Goal: Information Seeking & Learning: Compare options

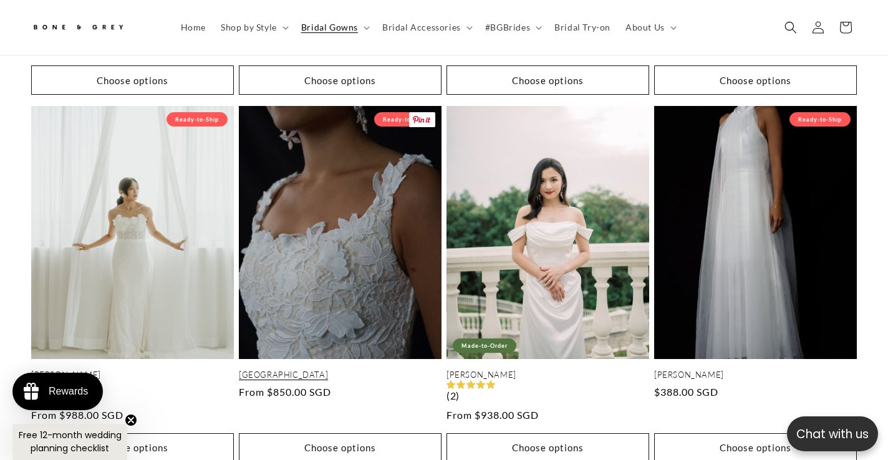
scroll to position [2554, 0]
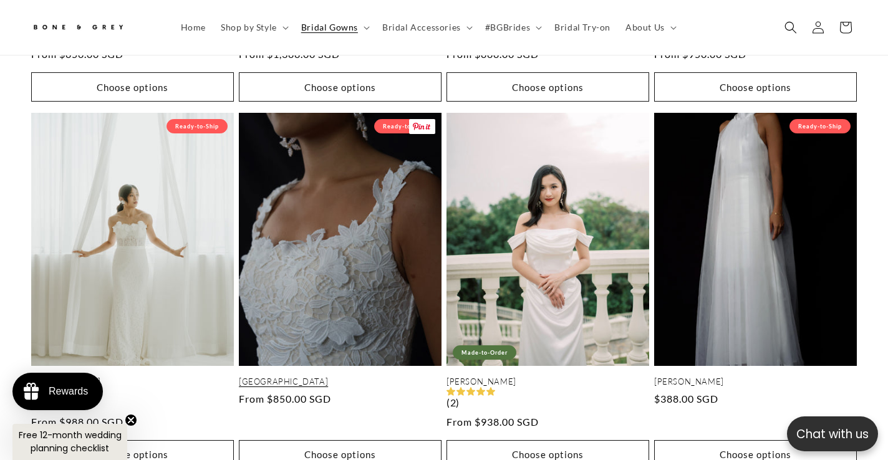
click at [353, 377] on link "Florence" at bounding box center [340, 382] width 203 height 11
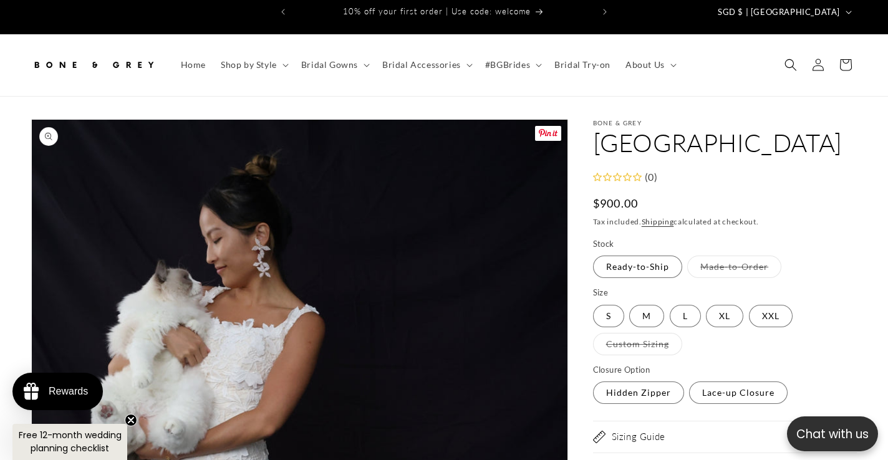
scroll to position [2, 0]
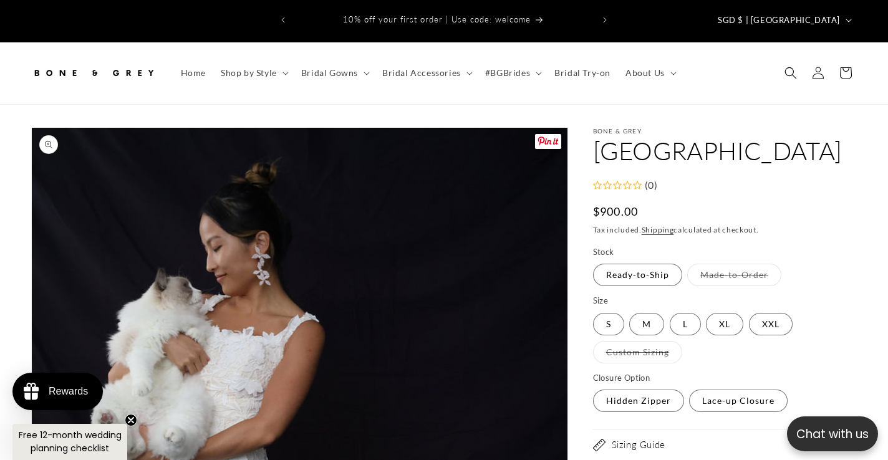
click at [544, 134] on span "Gallery Viewer" at bounding box center [548, 141] width 26 height 15
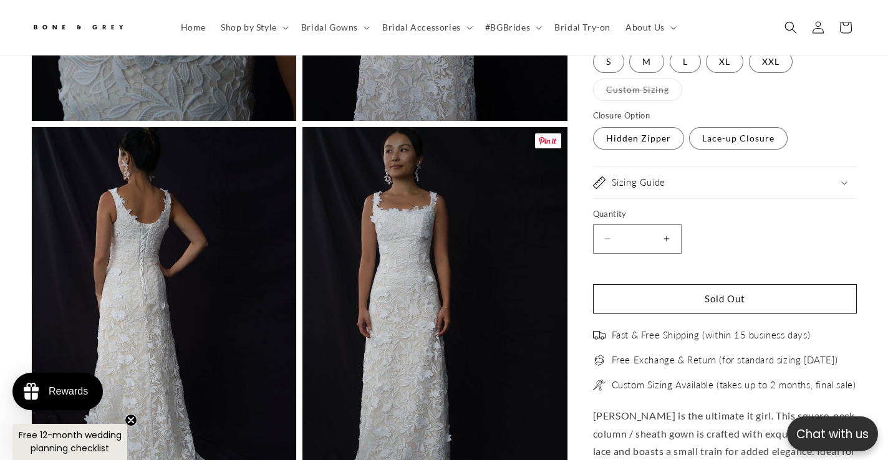
scroll to position [0, 299]
click at [547, 134] on span "Gallery Viewer" at bounding box center [548, 141] width 26 height 15
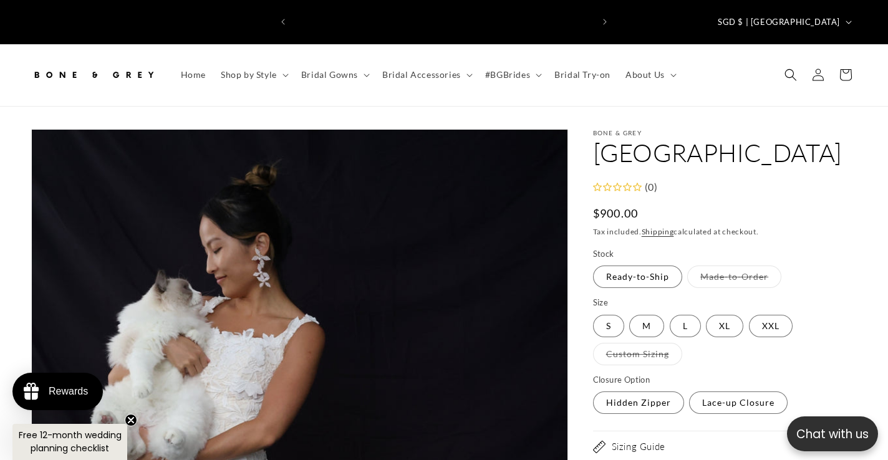
scroll to position [0, 0]
click at [56, 61] on img at bounding box center [93, 74] width 125 height 27
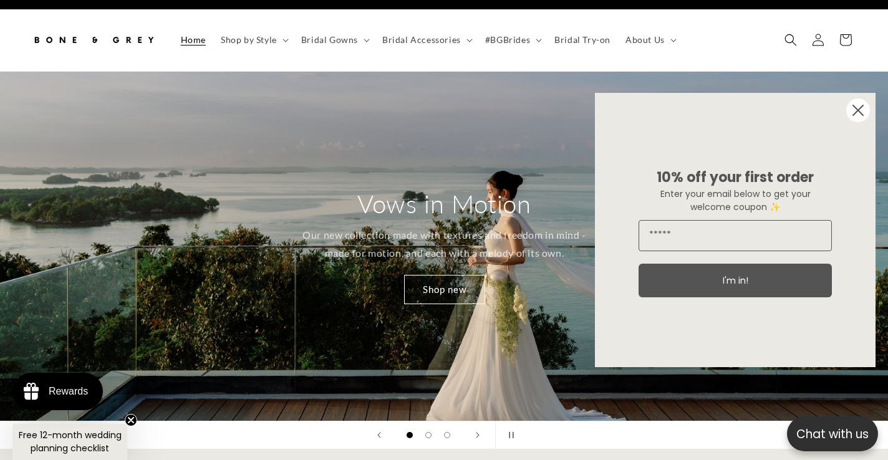
scroll to position [36, 0]
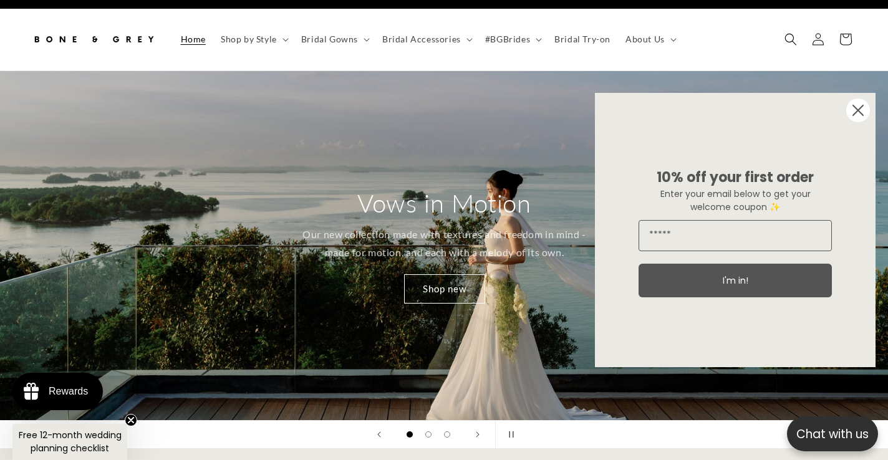
click at [860, 111] on icon "Close dialog" at bounding box center [859, 110] width 10 height 10
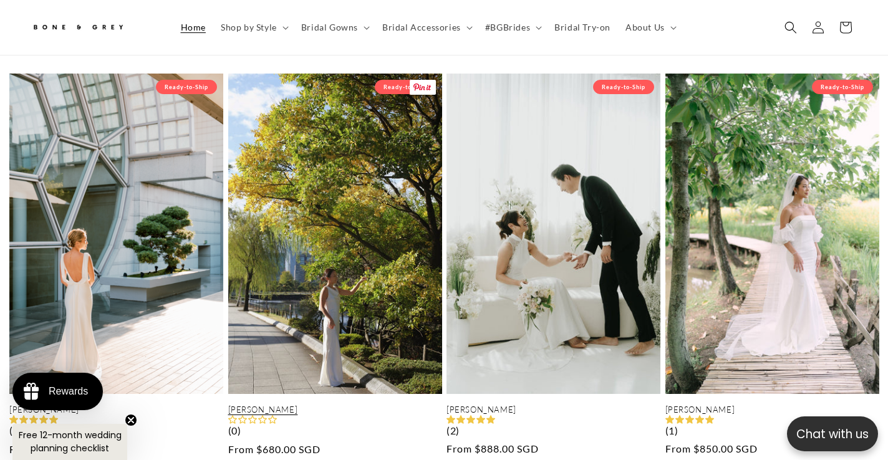
scroll to position [0, 888]
click at [329, 405] on link "[PERSON_NAME]" at bounding box center [335, 410] width 214 height 11
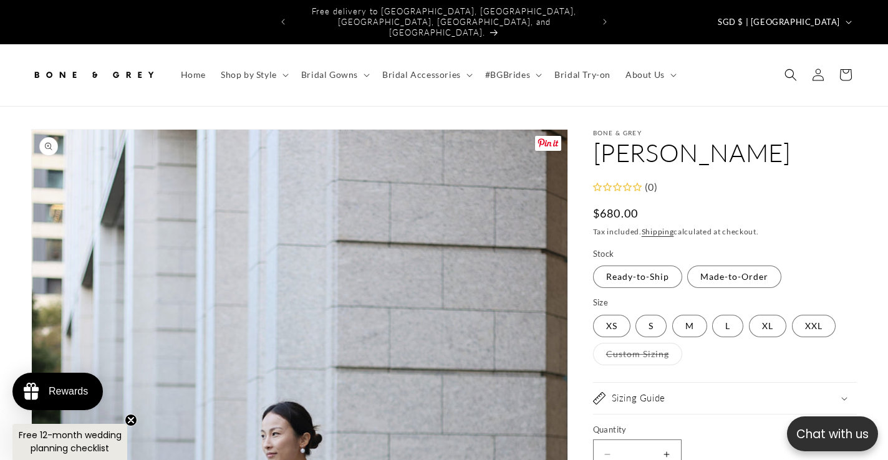
click at [547, 136] on span "Gallery Viewer" at bounding box center [548, 143] width 26 height 15
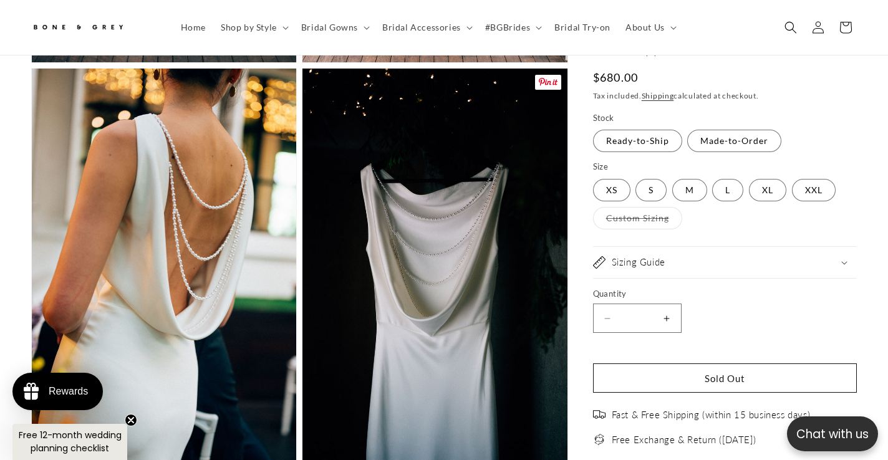
scroll to position [2084, 0]
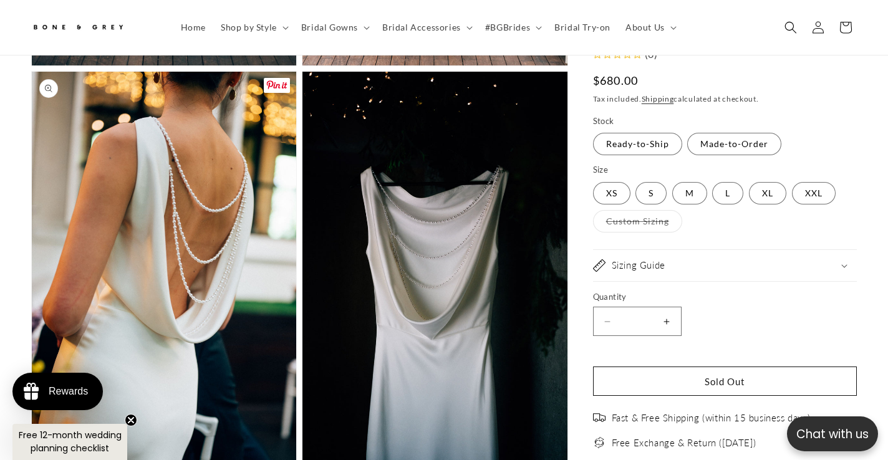
click at [276, 78] on span "Gallery Viewer" at bounding box center [277, 85] width 26 height 15
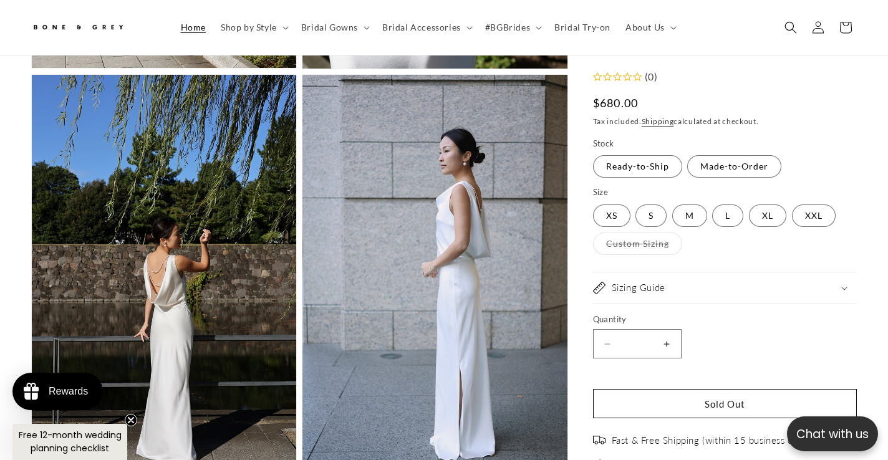
scroll to position [0, 0]
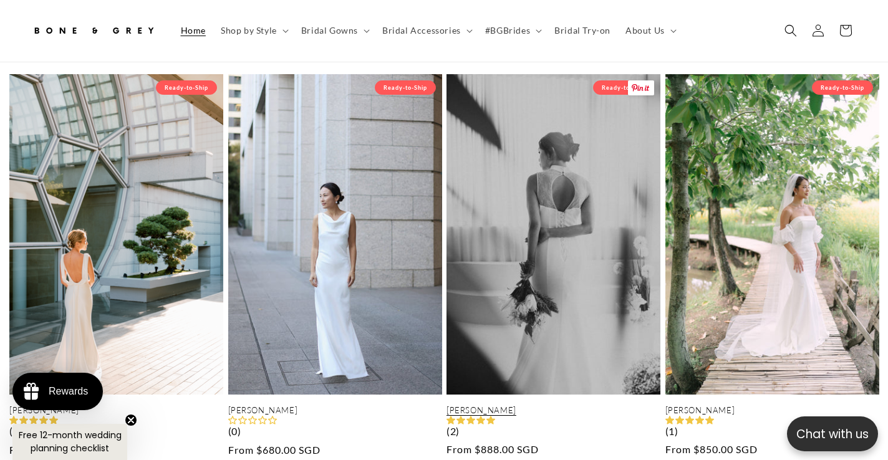
scroll to position [0, 299]
click at [562, 406] on link "[PERSON_NAME]" at bounding box center [554, 411] width 214 height 11
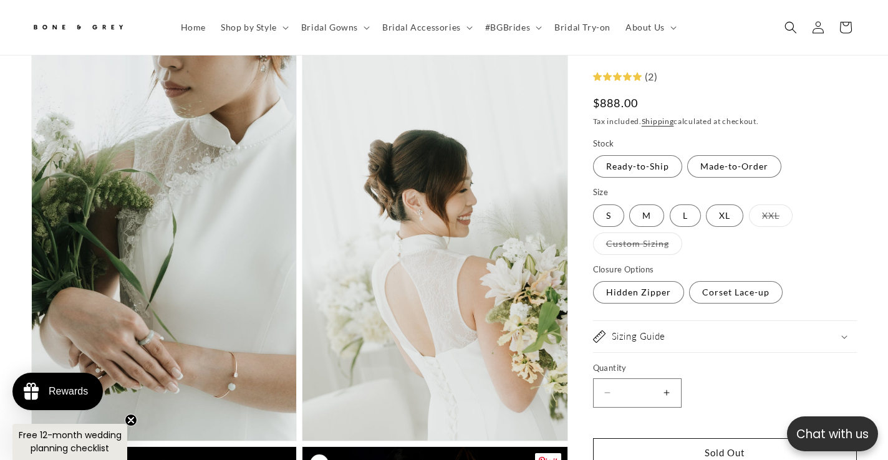
scroll to position [1282, 0]
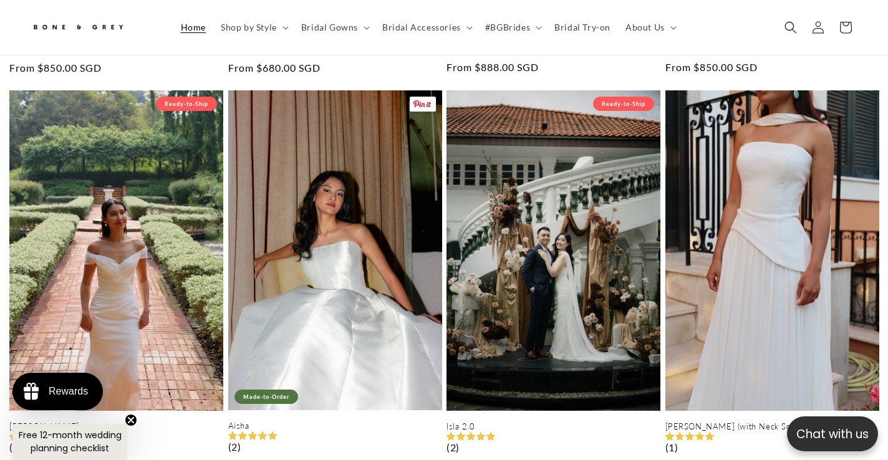
scroll to position [0, 1758]
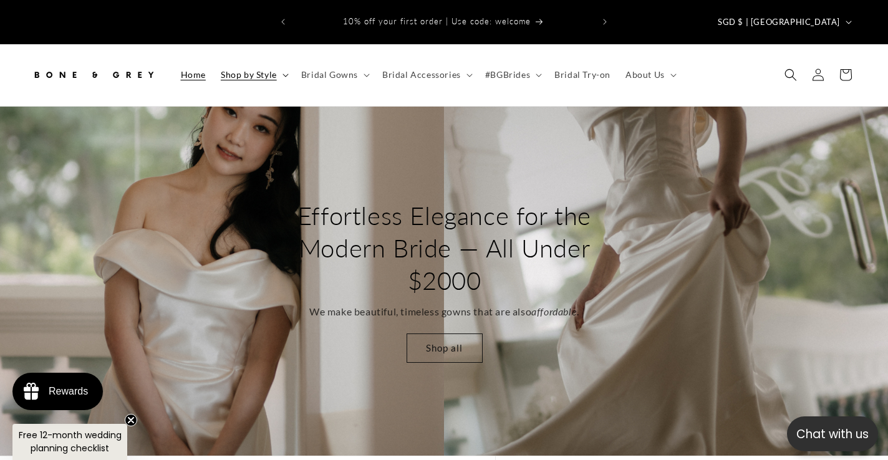
click at [253, 69] on span "Shop by Style" at bounding box center [249, 74] width 56 height 11
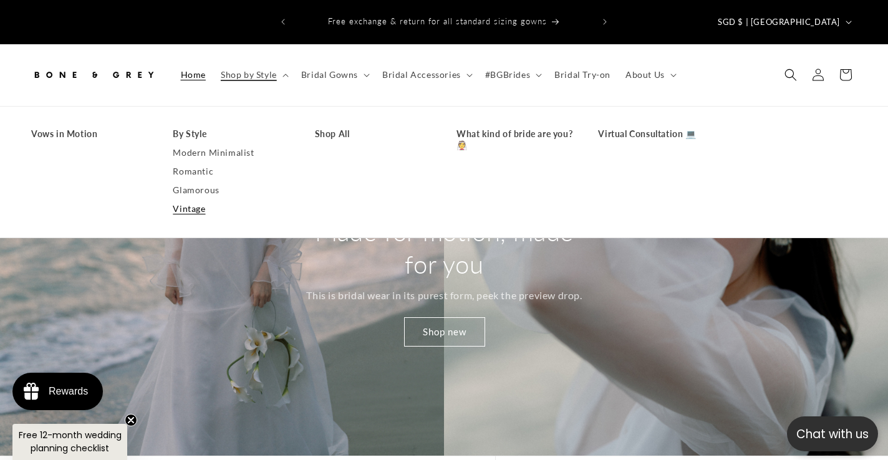
click at [198, 200] on link "Vintage" at bounding box center [231, 209] width 117 height 19
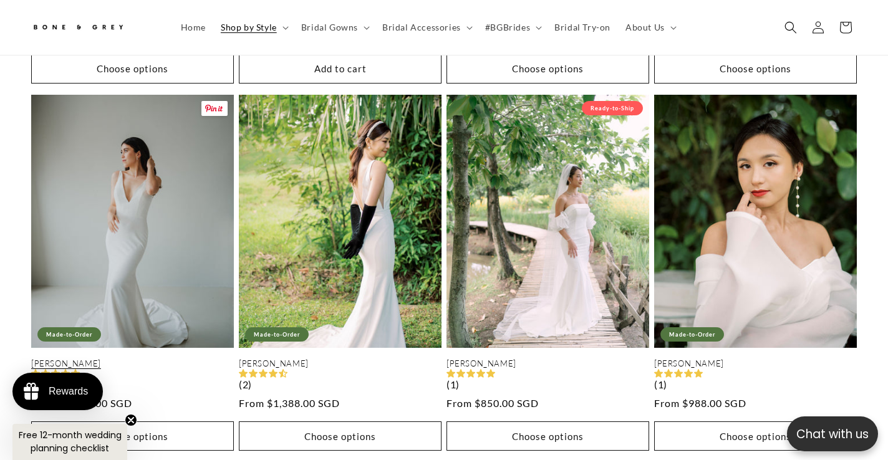
scroll to position [0, 299]
click at [140, 359] on link "[PERSON_NAME]" at bounding box center [132, 364] width 203 height 11
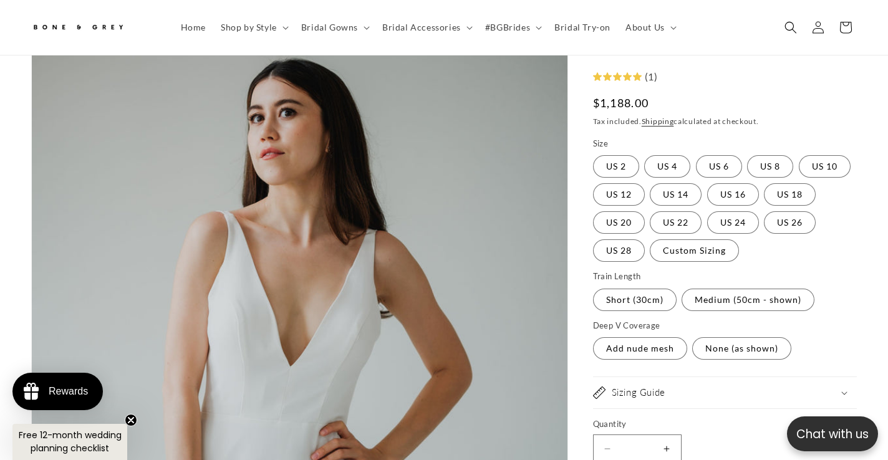
scroll to position [125, 0]
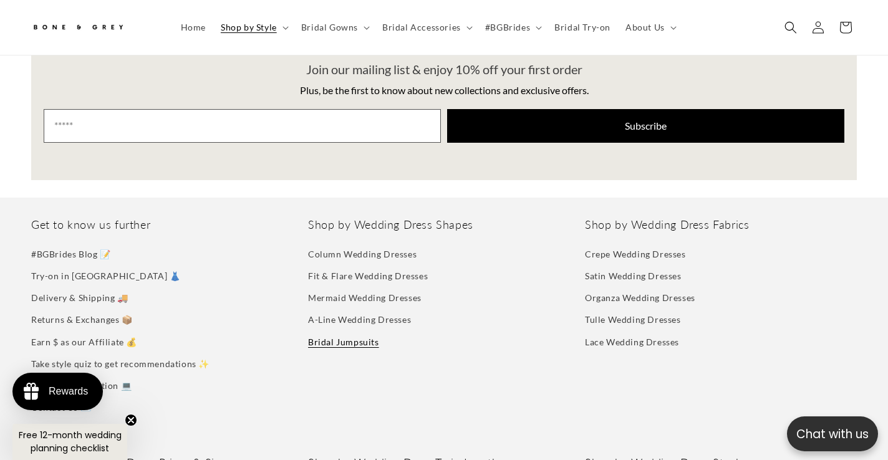
click at [329, 331] on link "Bridal Jumpsuits" at bounding box center [343, 342] width 71 height 22
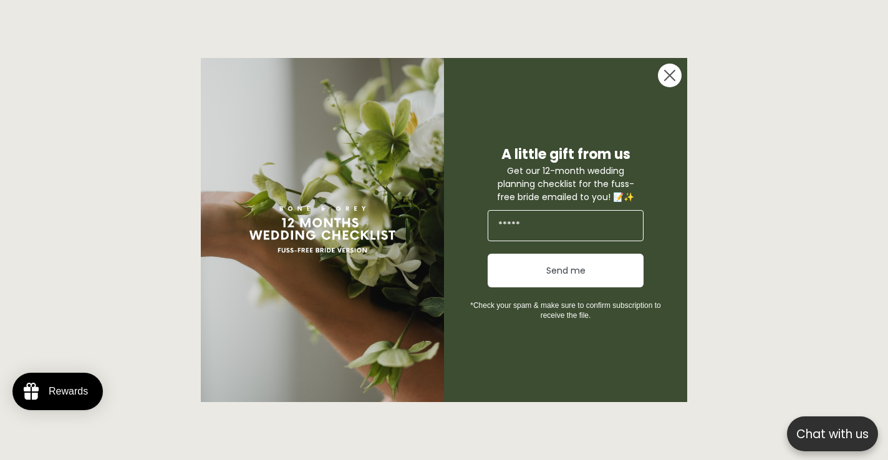
click at [664, 75] on circle "Close dialog" at bounding box center [670, 76] width 24 height 24
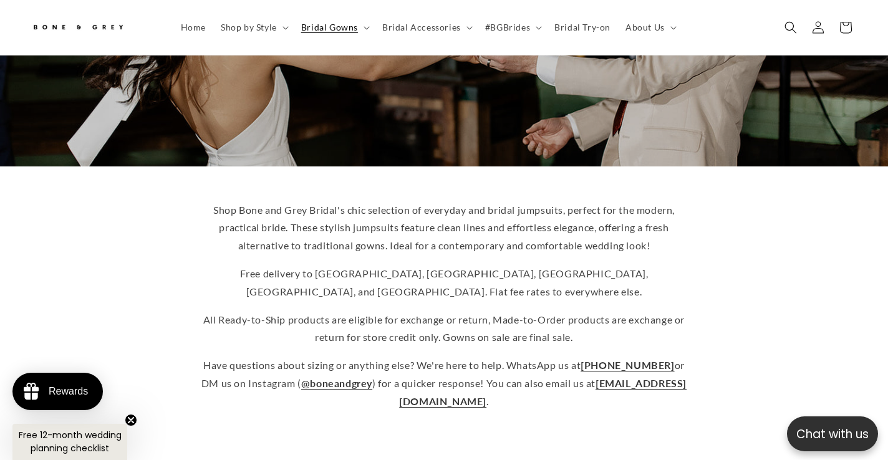
scroll to position [0, 598]
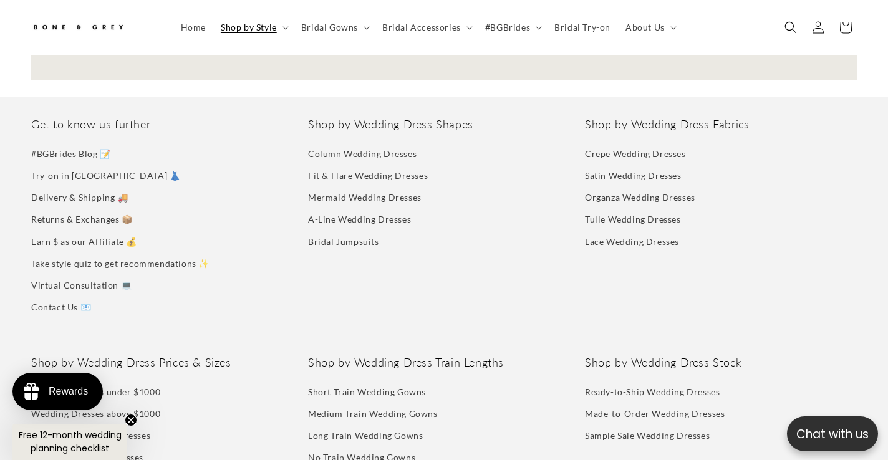
scroll to position [3137, 0]
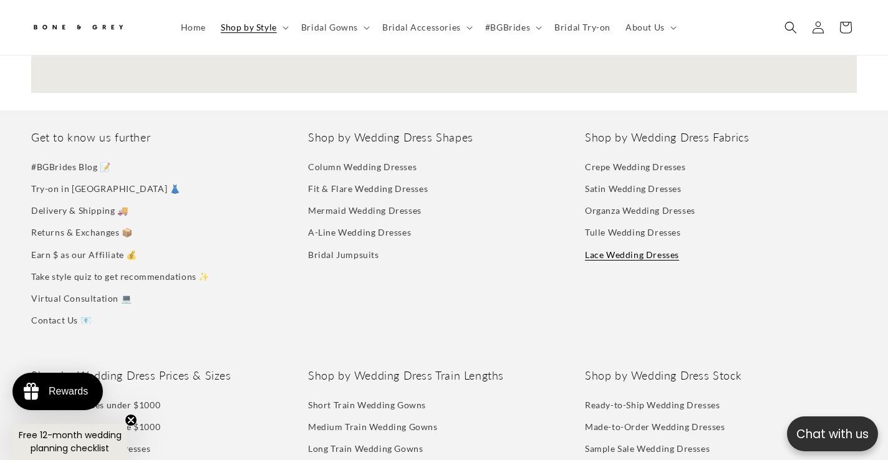
click at [608, 244] on link "Lace Wedding Dresses" at bounding box center [632, 255] width 94 height 22
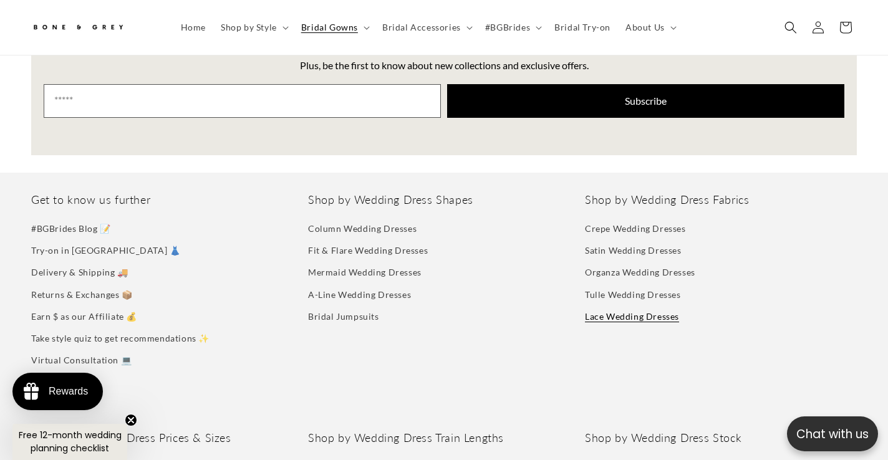
scroll to position [1469, 0]
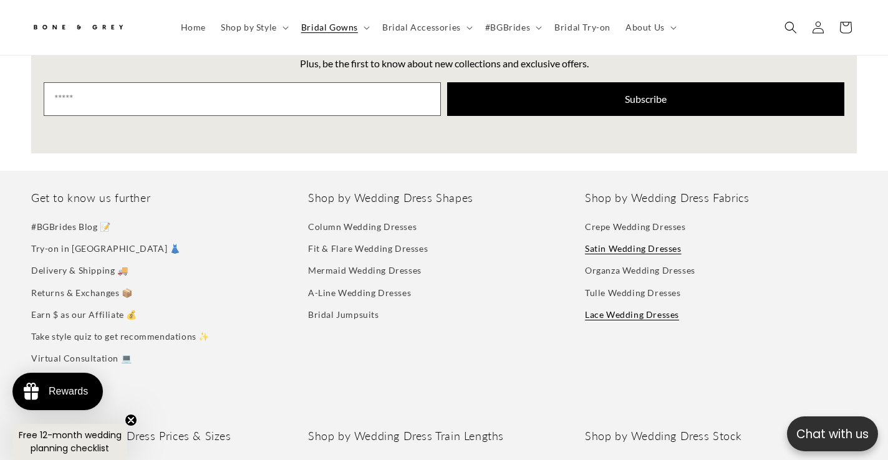
click at [636, 238] on link "Satin Wedding Dresses" at bounding box center [633, 249] width 97 height 22
